Goal: Task Accomplishment & Management: Complete application form

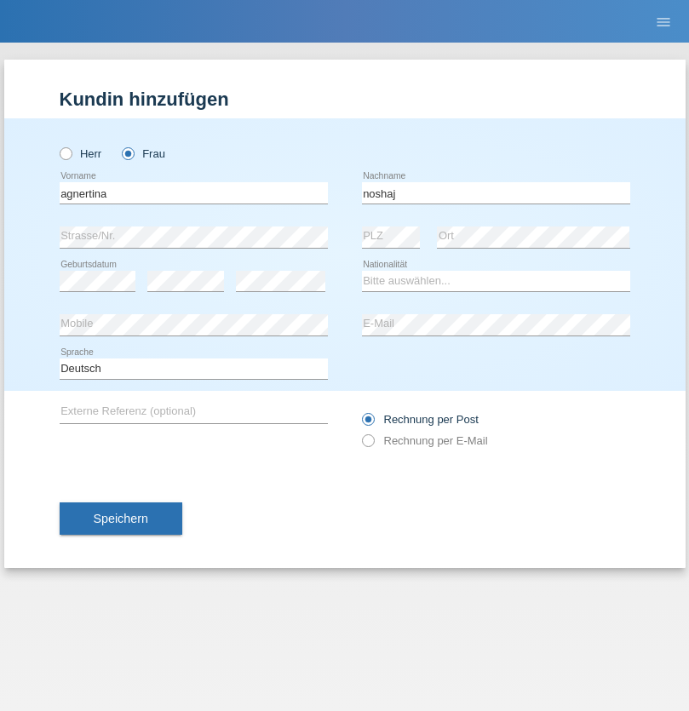
type input "noshaj"
select select "NL"
select select "C"
select select "01"
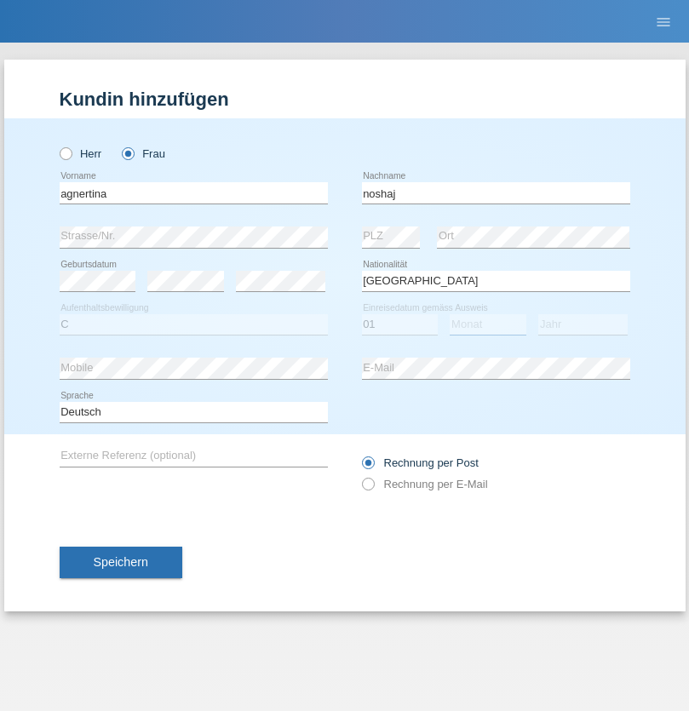
select select "08"
select select "2021"
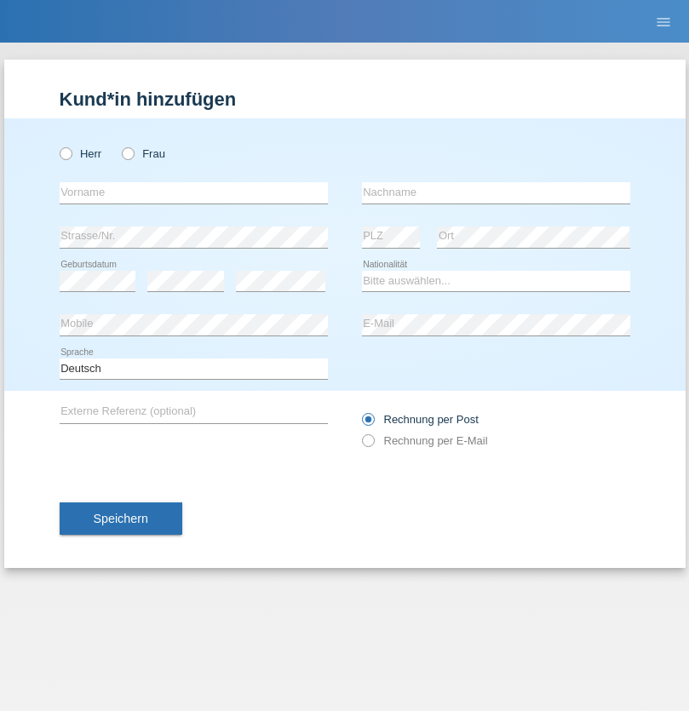
radio input "true"
click at [193, 192] on input "text" at bounding box center [194, 192] width 268 height 21
type input "bajram"
click at [495, 192] on input "text" at bounding box center [496, 192] width 268 height 21
type input "malluta"
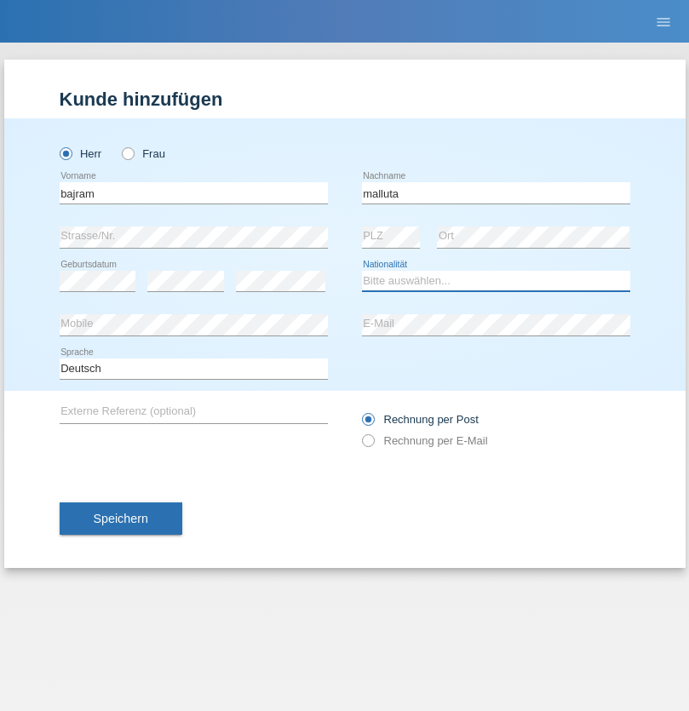
select select "CH"
radio input "true"
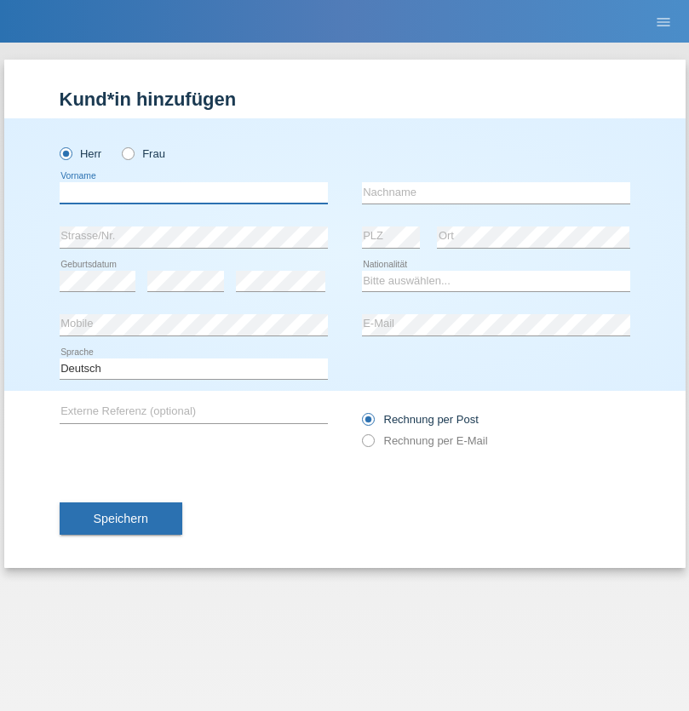
click at [193, 192] on input "text" at bounding box center [194, 192] width 268 height 21
type input "firat"
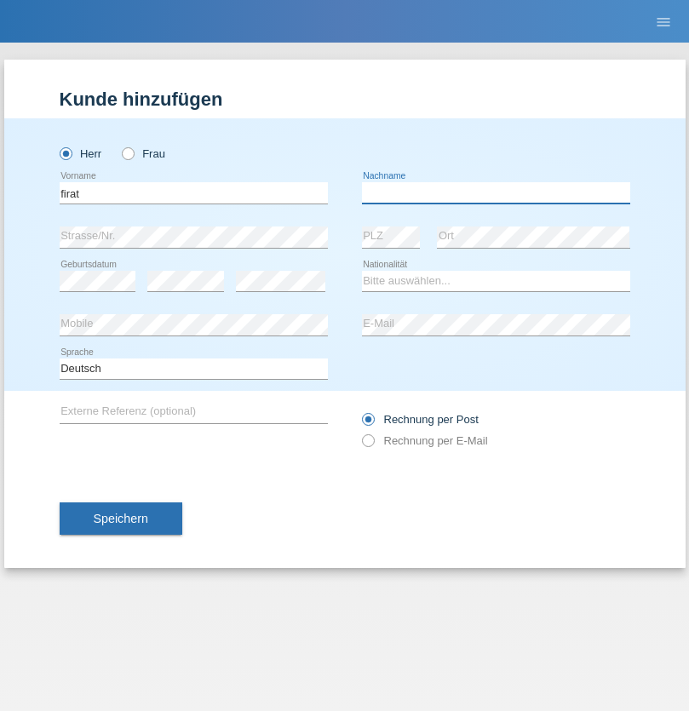
click at [495, 192] on input "text" at bounding box center [496, 192] width 268 height 21
type input "kara"
select select "CH"
radio input "true"
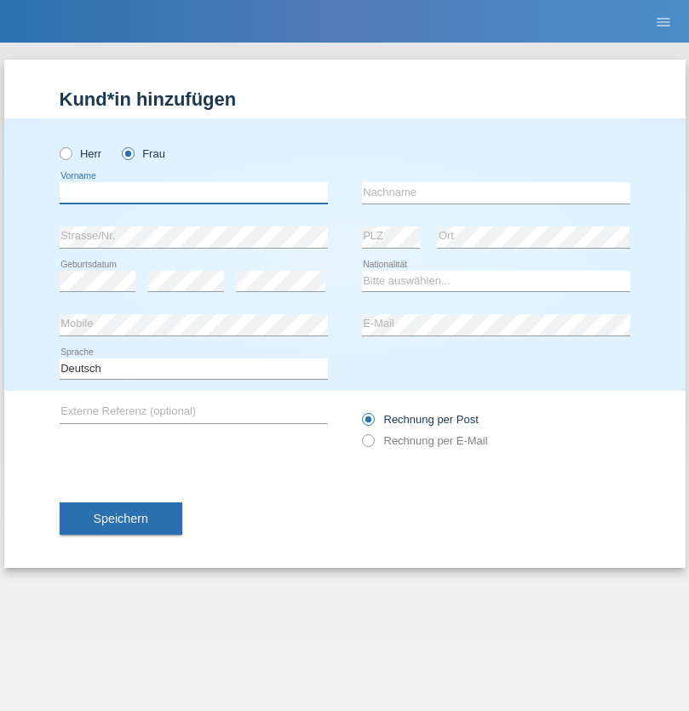
click at [193, 192] on input "text" at bounding box center [194, 192] width 268 height 21
type input "Dagmar"
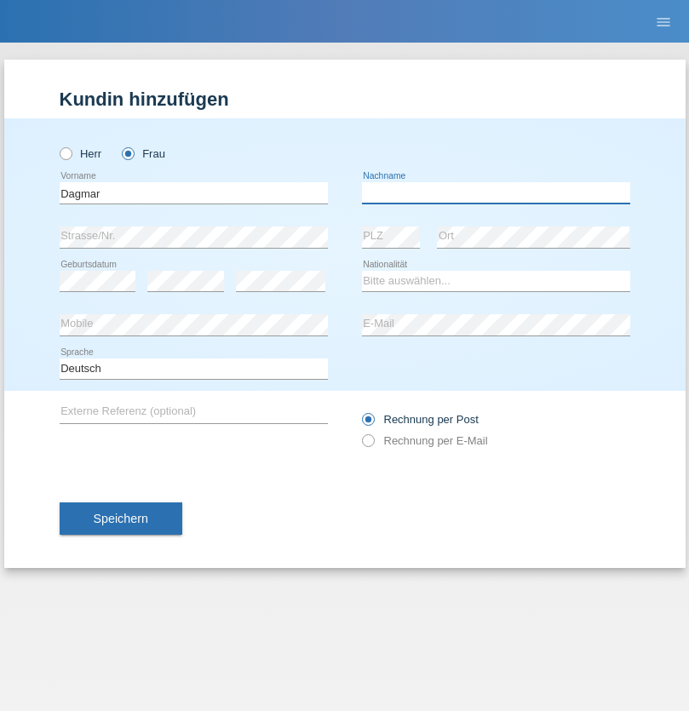
click at [495, 192] on input "text" at bounding box center [496, 192] width 268 height 21
type input "Reusser"
select select "CH"
radio input "true"
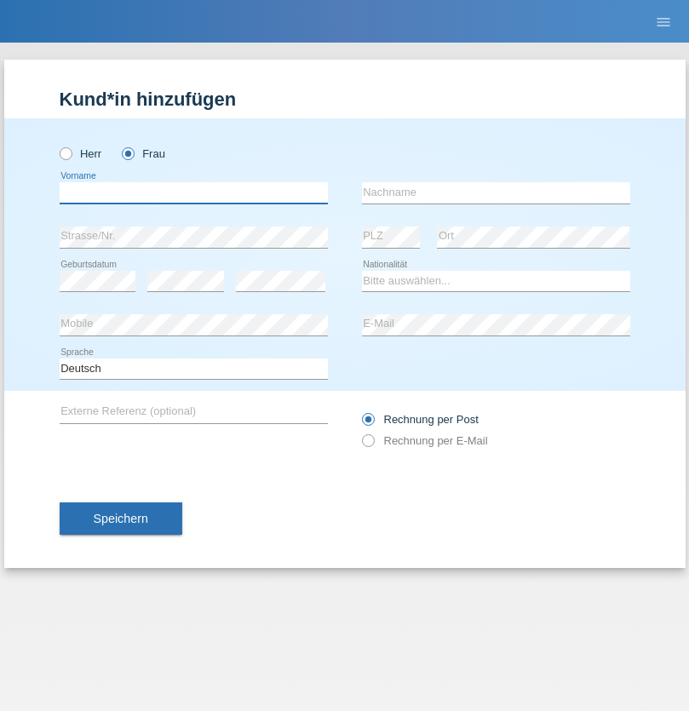
click at [193, 192] on input "text" at bounding box center [194, 192] width 268 height 21
type input "Dunja"
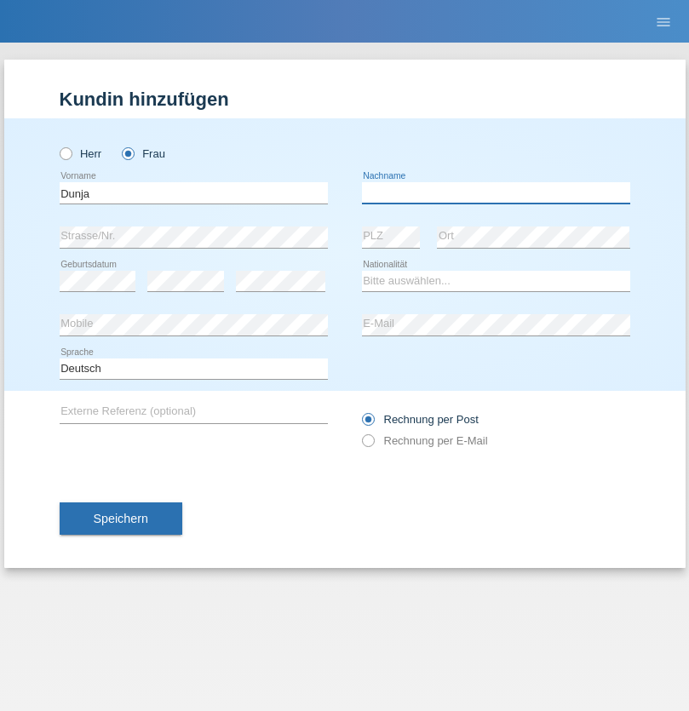
click at [495, 192] on input "text" at bounding box center [496, 192] width 268 height 21
type input "[PERSON_NAME]"
select select "HR"
select select "C"
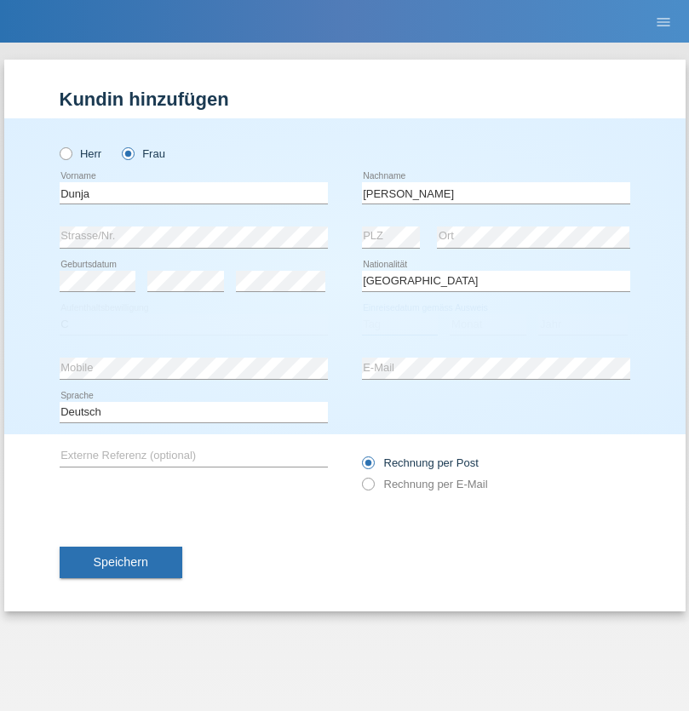
select select "03"
select select "09"
select select "2021"
